Goal: Task Accomplishment & Management: Complete application form

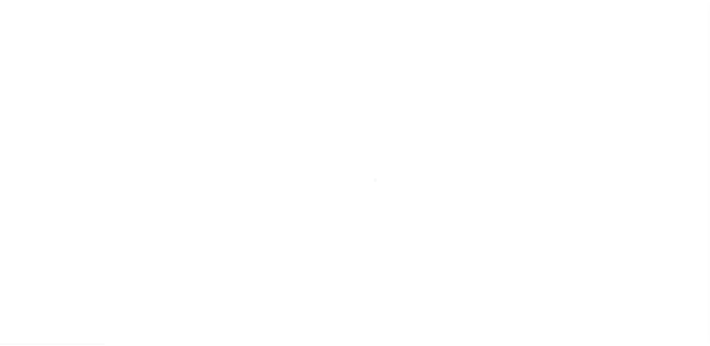
scroll to position [62, 0]
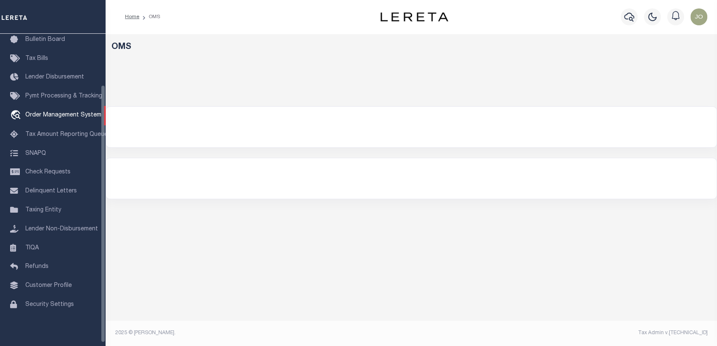
select select "200"
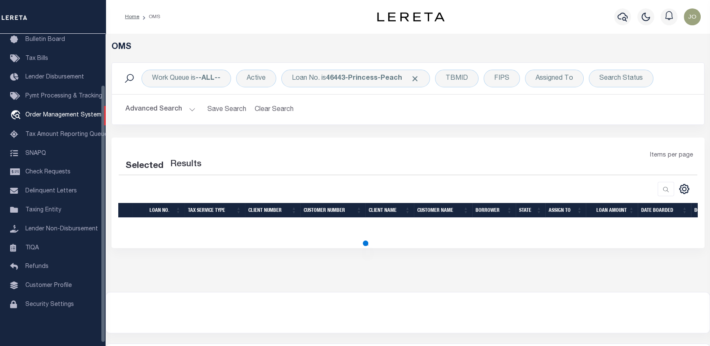
select select "200"
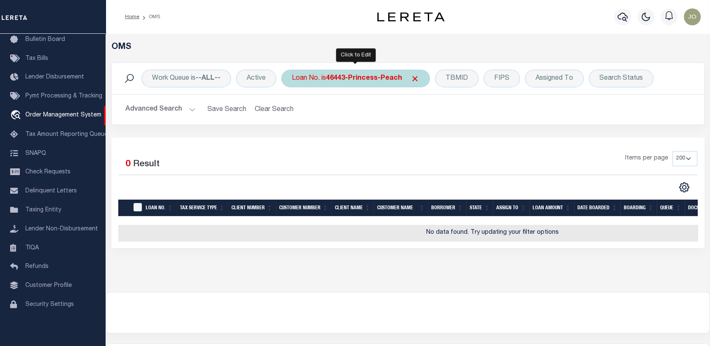
click at [354, 77] on b "46443-Princess-Peach" at bounding box center [364, 78] width 76 height 7
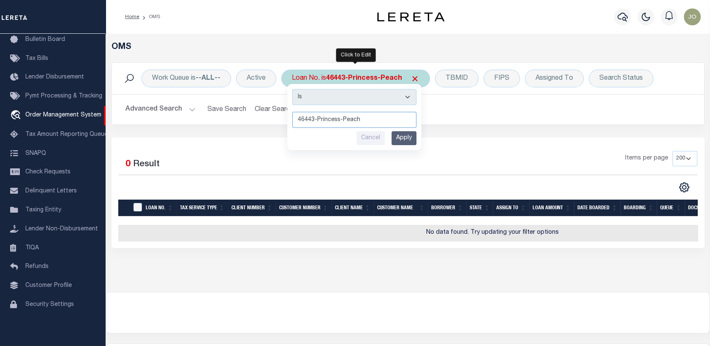
paste input "830-Kujo-Jotaro"
type input "46830-[PERSON_NAME]"
click at [398, 137] on input "Apply" at bounding box center [404, 138] width 25 height 14
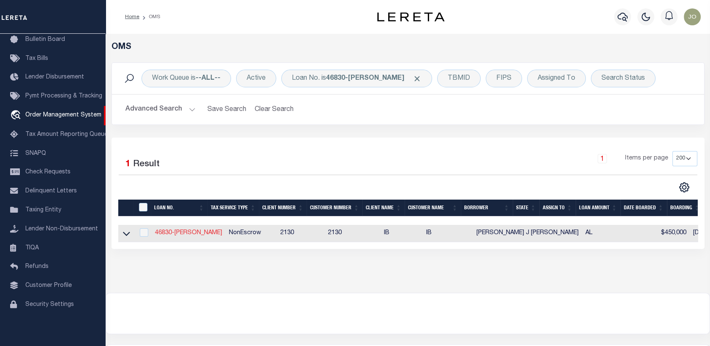
click at [179, 235] on link "46830-[PERSON_NAME]" at bounding box center [188, 233] width 67 height 6
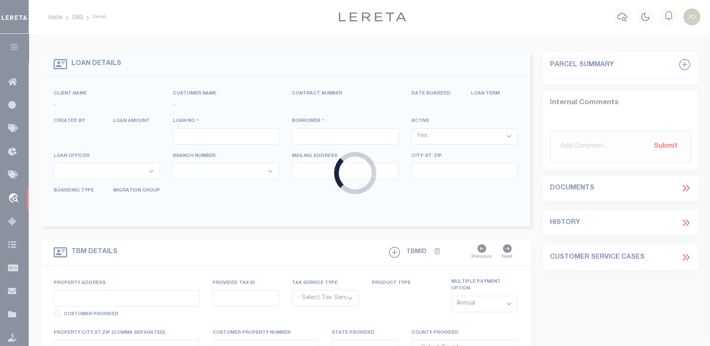
type input "46830-[PERSON_NAME]"
type input "[PERSON_NAME] J [PERSON_NAME]"
select select
type input "[DATE]"
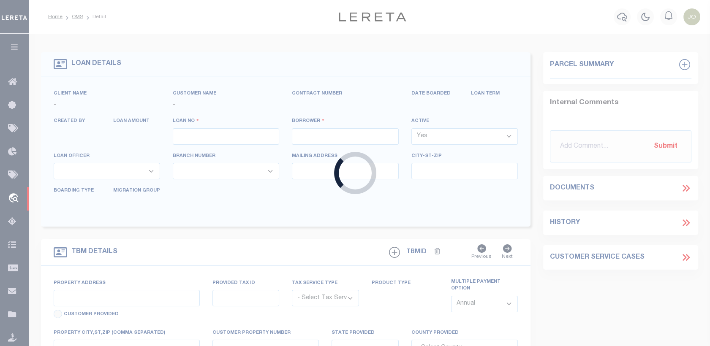
select select "10"
select select "NonEscrow"
select select "22340"
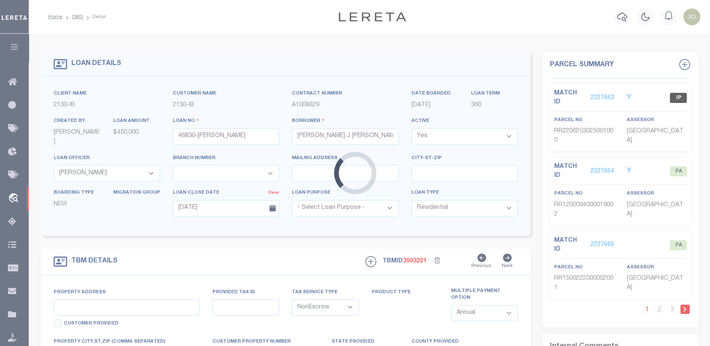
type input "[STREET_ADDRESS][PERSON_NAME]"
select select
type input "[GEOGRAPHIC_DATA] AL 35203-0100"
type input "AL"
select select
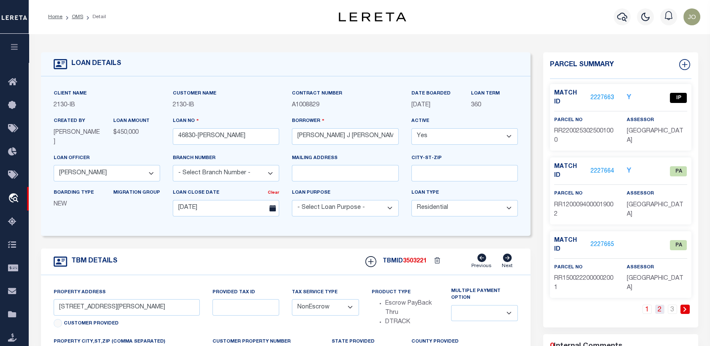
click at [661, 305] on link "2" at bounding box center [659, 309] width 9 height 9
click at [667, 305] on li "3" at bounding box center [672, 309] width 13 height 9
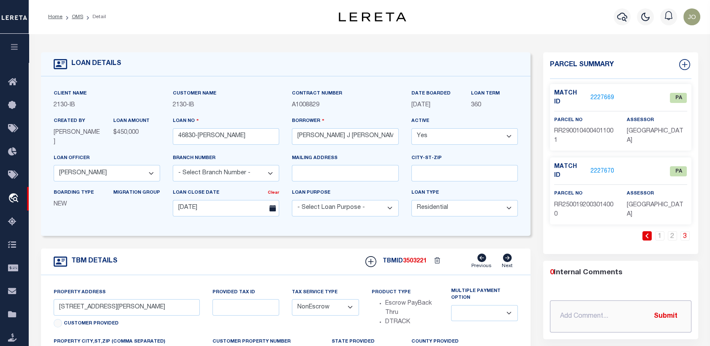
click at [670, 301] on input "text" at bounding box center [621, 317] width 142 height 32
click at [654, 232] on li "1" at bounding box center [660, 236] width 13 height 9
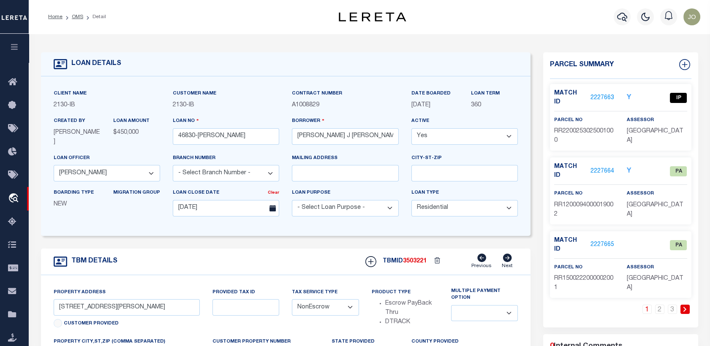
click at [182, 44] on div "LOAN DETAILS Client Name 2130 - IB Customer Name 2130 -" at bounding box center [370, 283] width 670 height 482
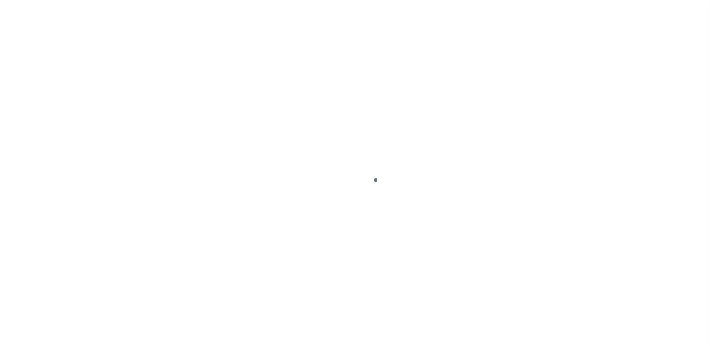
select select "10"
select select "NonEscrow"
type input "[STREET_ADDRESS][PERSON_NAME]"
select select
type input "[GEOGRAPHIC_DATA] AL 35203-0100"
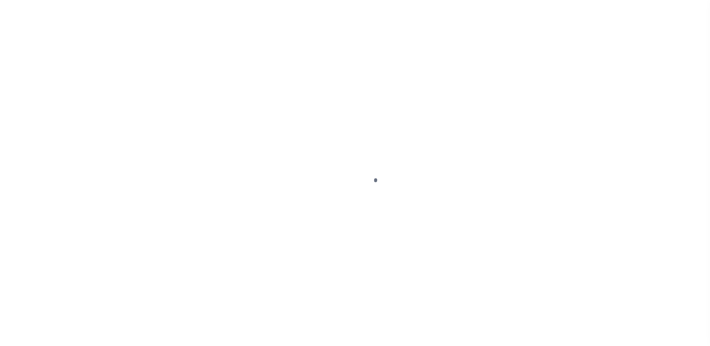
type input "AL"
select select
select select "22340"
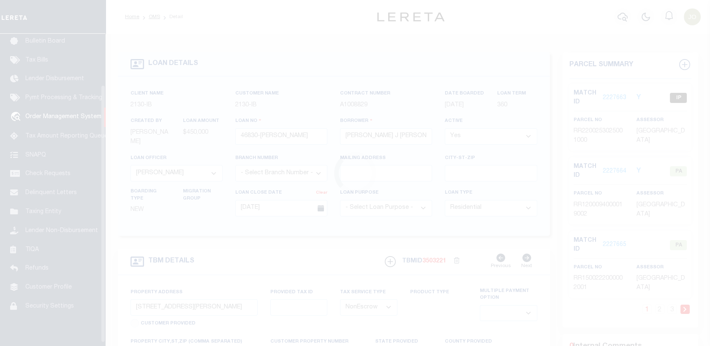
scroll to position [62, 0]
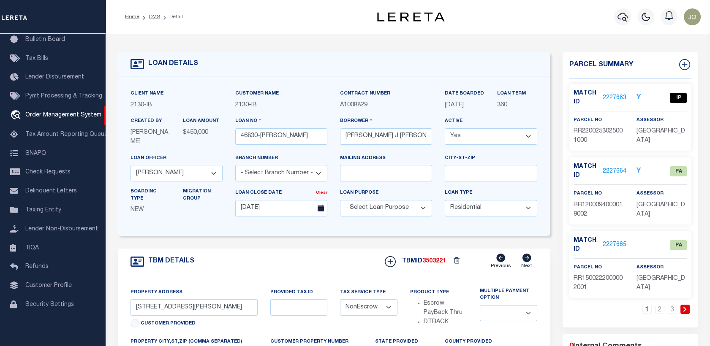
click at [261, 147] on div "Loan No 46830-Kujo-Jotaro" at bounding box center [281, 135] width 105 height 37
click at [272, 143] on input "46830-[PERSON_NAME]" at bounding box center [281, 136] width 92 height 16
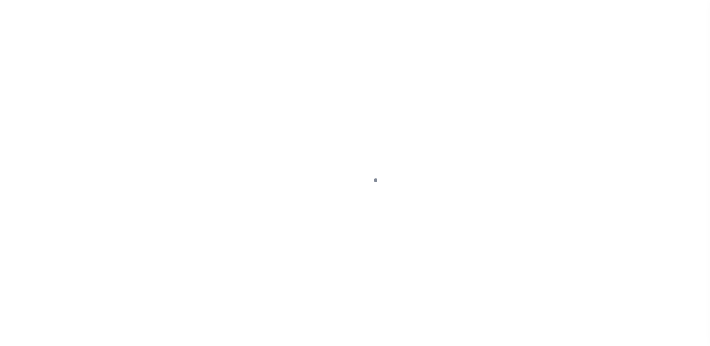
select select "10"
select select "NonEscrow"
type input "[STREET_ADDRESS][PERSON_NAME]"
select select
type input "[GEOGRAPHIC_DATA] AL 35203-0100"
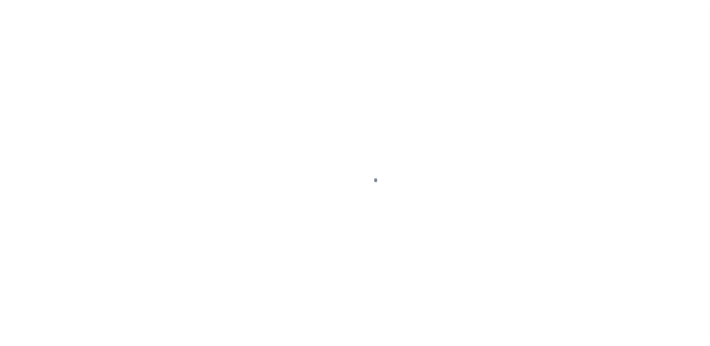
type input "AL"
select select
select select "22340"
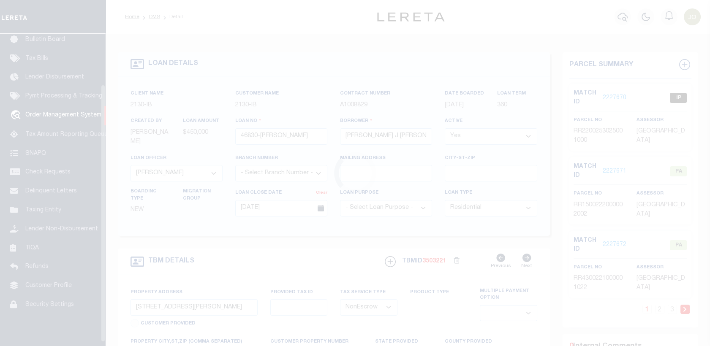
scroll to position [62, 0]
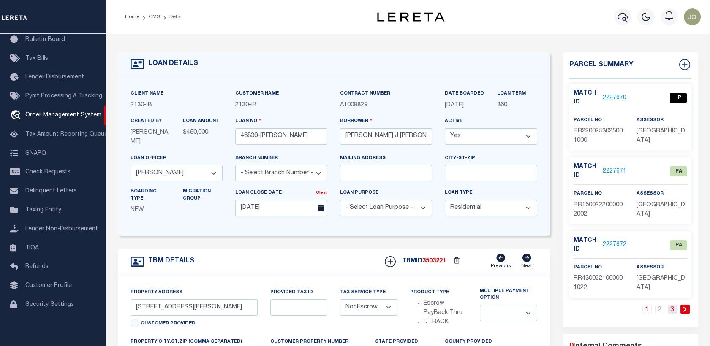
click at [669, 309] on link "3" at bounding box center [672, 309] width 9 height 9
